Goal: Task Accomplishment & Management: Complete application form

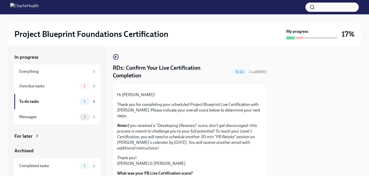
scroll to position [88, 0]
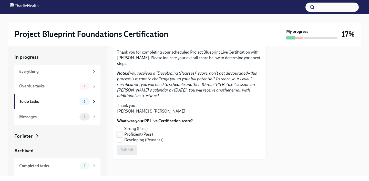
click at [121, 134] on input "Proficient (Pass)" at bounding box center [119, 134] width 5 height 5
click at [125, 150] on span "Submit" at bounding box center [127, 149] width 13 height 5
checkbox input "true"
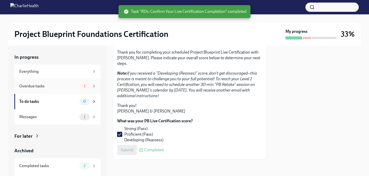
click at [45, 88] on div "Overdue tasks" at bounding box center [48, 86] width 58 height 6
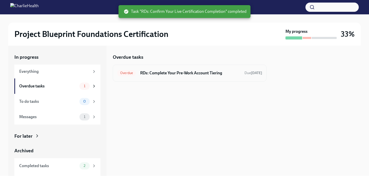
click at [172, 73] on h6 "RDs: Complete Your Pre-Work Account Tiering" at bounding box center [190, 73] width 100 height 6
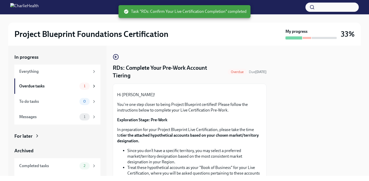
scroll to position [170, 0]
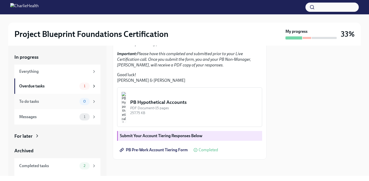
click at [56, 103] on div "To do tasks" at bounding box center [48, 102] width 58 height 6
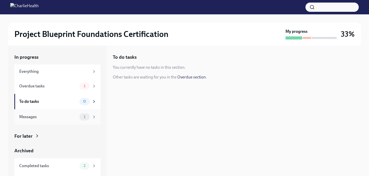
click at [56, 115] on div "Messages" at bounding box center [48, 117] width 58 height 6
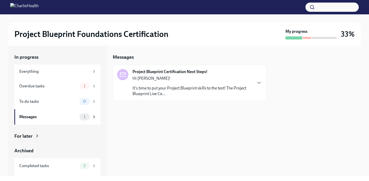
click at [153, 92] on p "It's time to put your Project Blueprint skills to the test! The Project Bluepri…" at bounding box center [193, 90] width 120 height 11
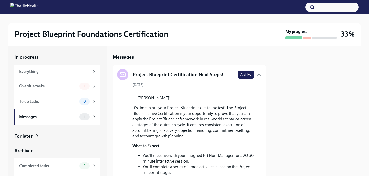
scroll to position [169, 0]
